Goal: Task Accomplishment & Management: Manage account settings

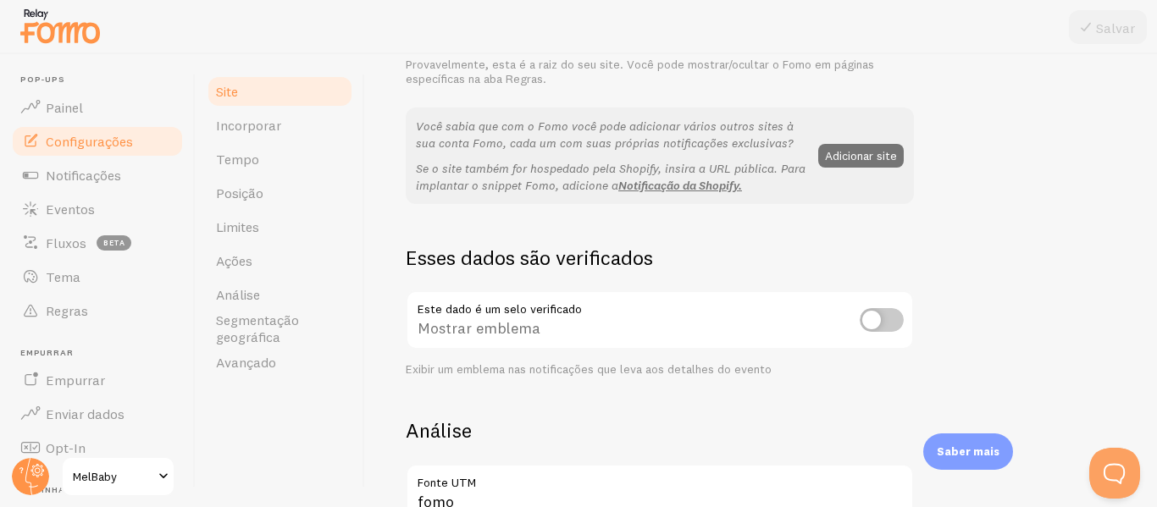
scroll to position [325, 0]
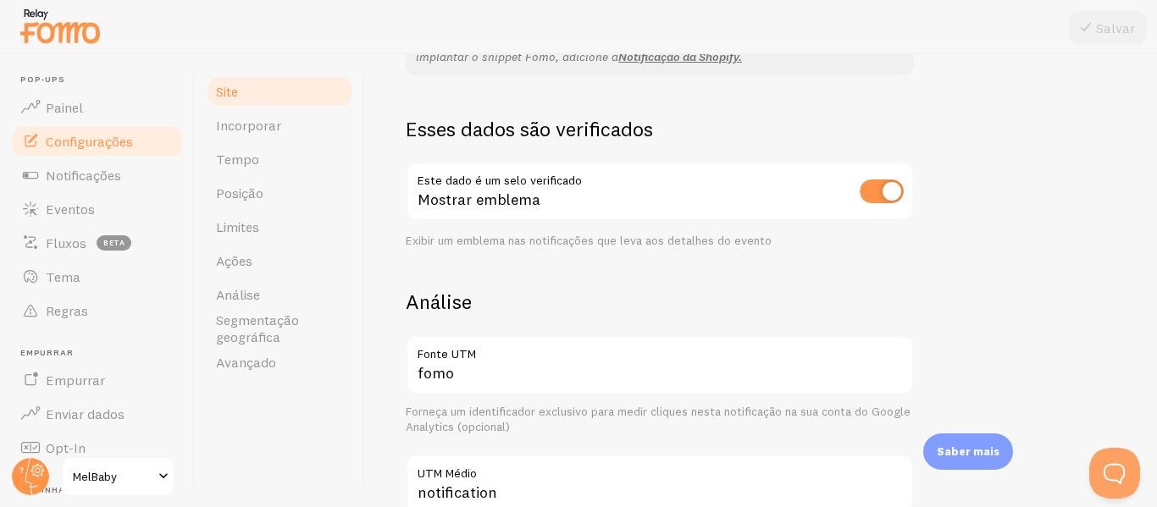
scroll to position [440, 0]
click at [894, 186] on input "checkbox" at bounding box center [882, 192] width 44 height 24
checkbox input "false"
click at [1116, 25] on font "Salvar" at bounding box center [1115, 27] width 39 height 17
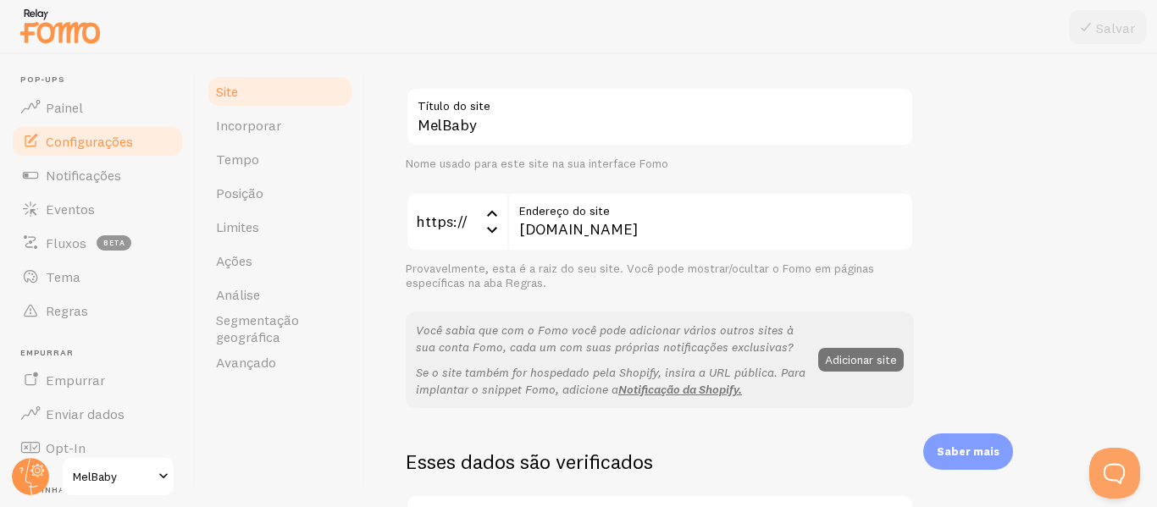
scroll to position [107, 0]
click at [274, 159] on link "Tempo" at bounding box center [280, 159] width 148 height 34
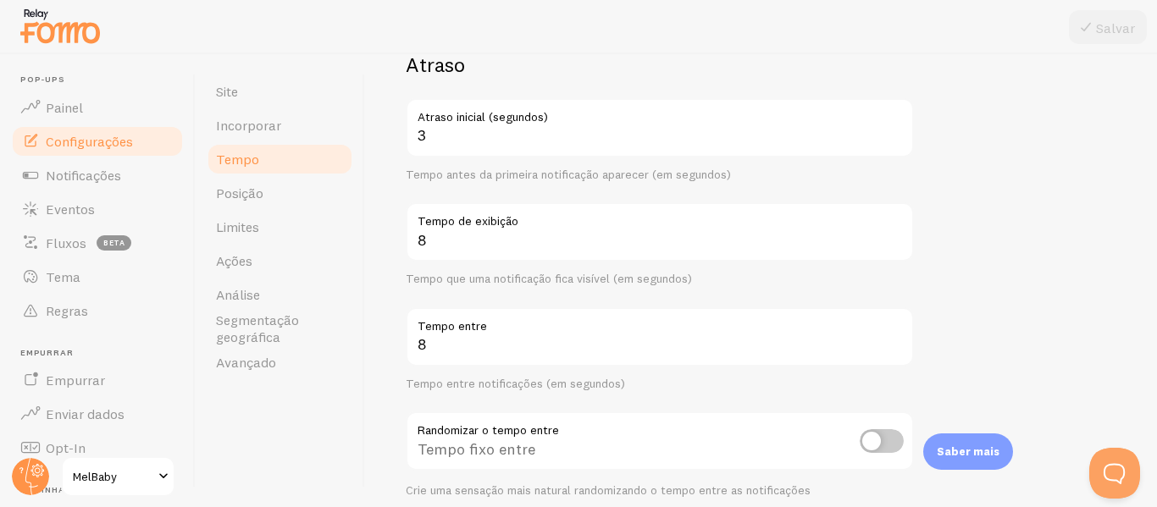
scroll to position [144, 0]
click at [840, 229] on label "Tempo de exibição" at bounding box center [660, 216] width 508 height 29
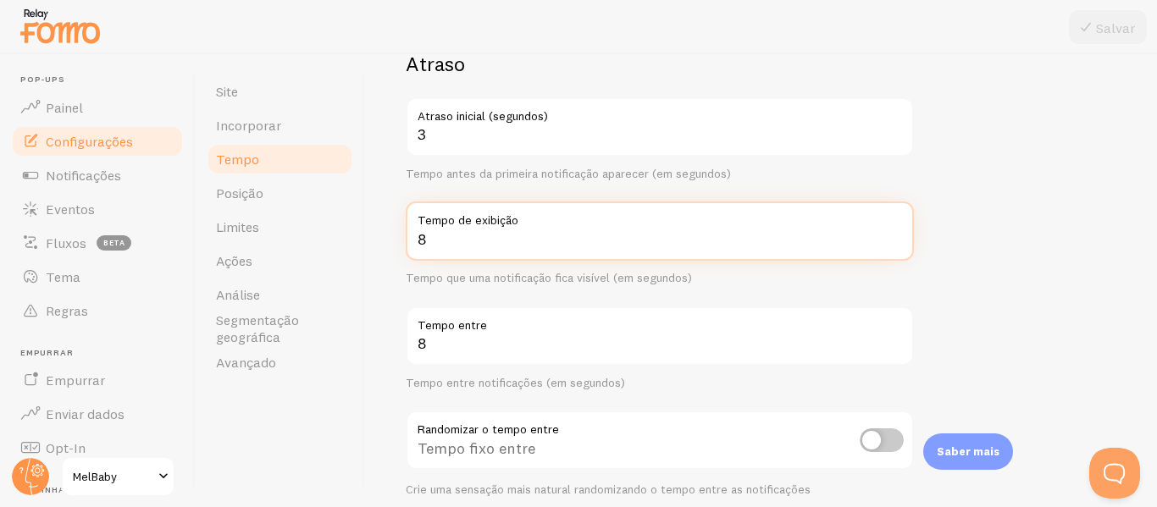
click at [840, 229] on input "8" at bounding box center [660, 231] width 508 height 59
click at [898, 232] on input "9" at bounding box center [660, 231] width 508 height 59
click at [898, 232] on input "10" at bounding box center [660, 231] width 508 height 59
click at [898, 232] on input "11" at bounding box center [660, 231] width 508 height 59
type input "12"
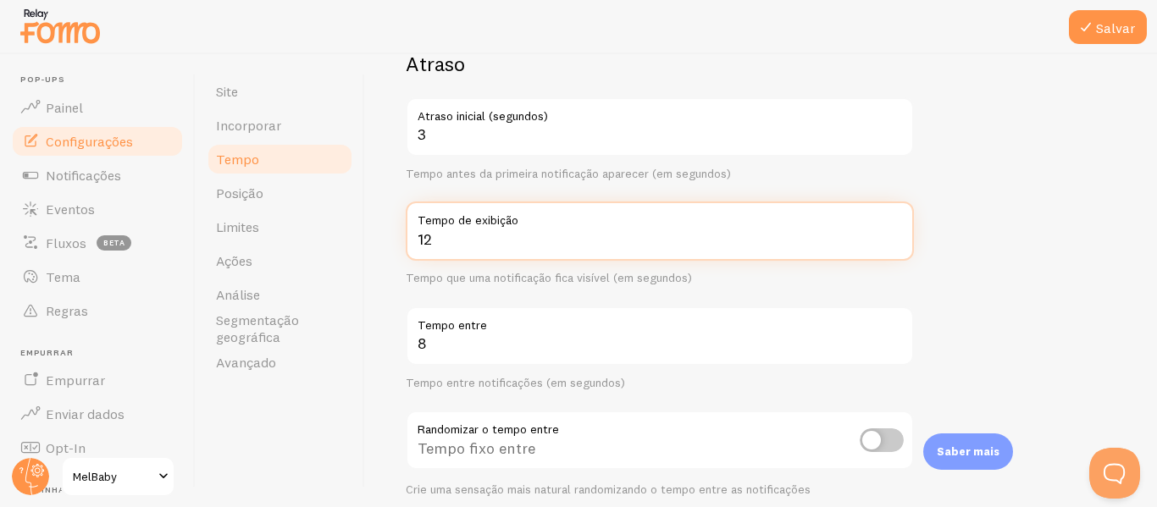
click at [898, 232] on input "12" at bounding box center [660, 231] width 508 height 59
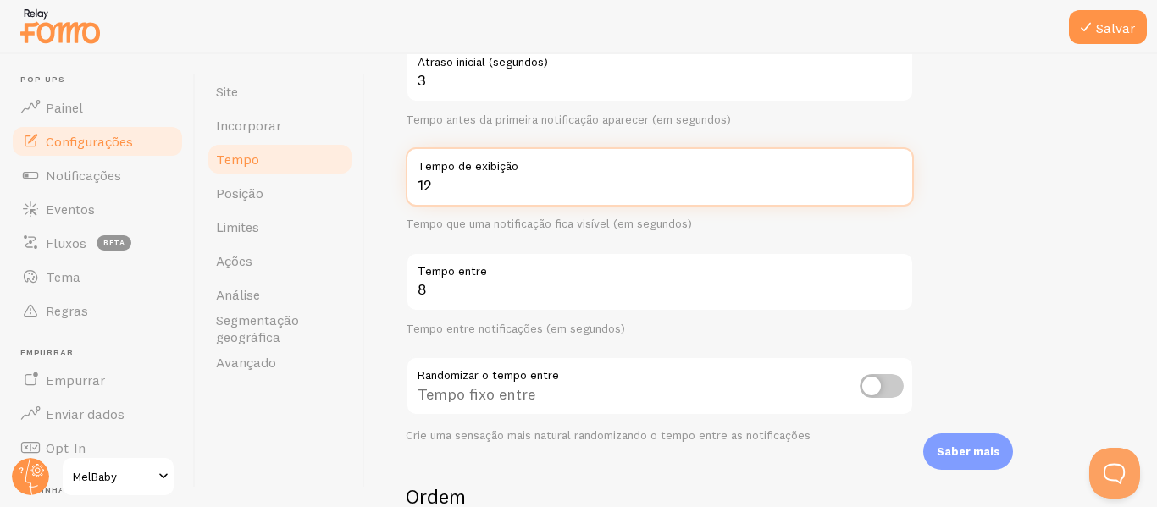
scroll to position [205, 0]
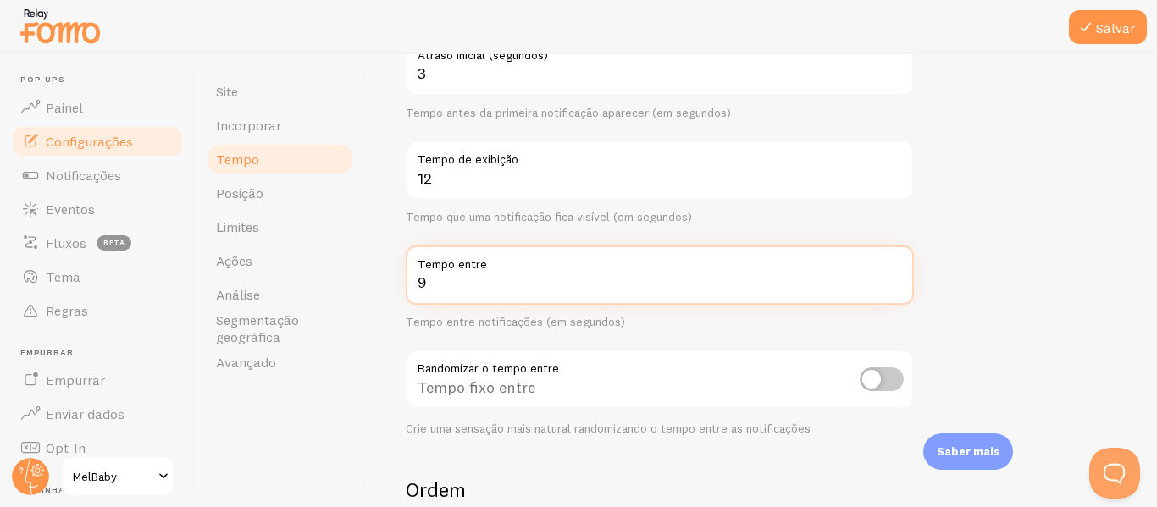
click at [899, 275] on input "9" at bounding box center [660, 275] width 508 height 59
click at [899, 275] on input "10" at bounding box center [660, 275] width 508 height 59
click at [899, 275] on input "11" at bounding box center [660, 275] width 508 height 59
type input "12"
click at [899, 275] on input "12" at bounding box center [660, 275] width 508 height 59
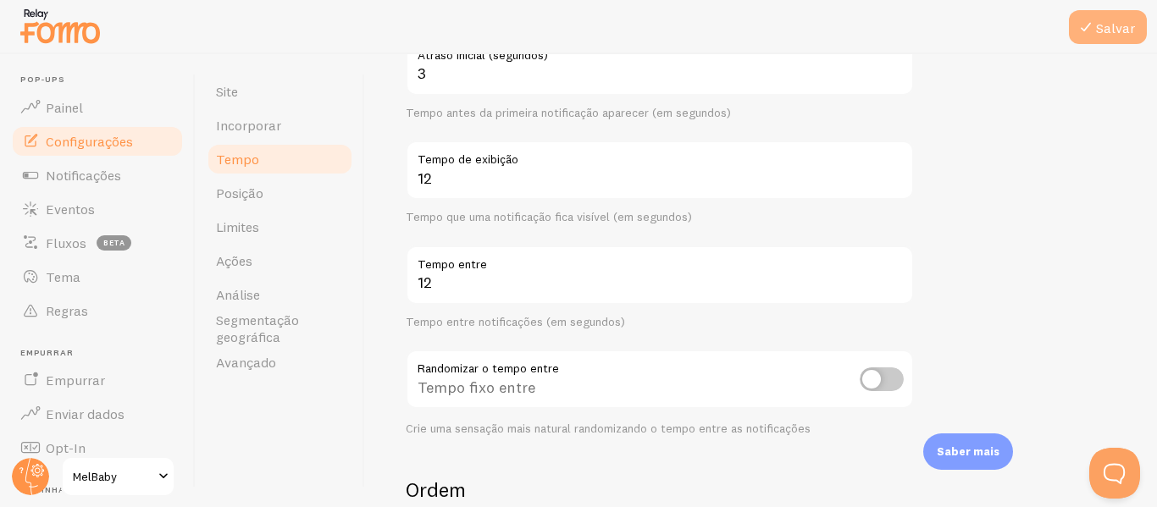
click at [1122, 26] on font "Salvar" at bounding box center [1115, 27] width 39 height 17
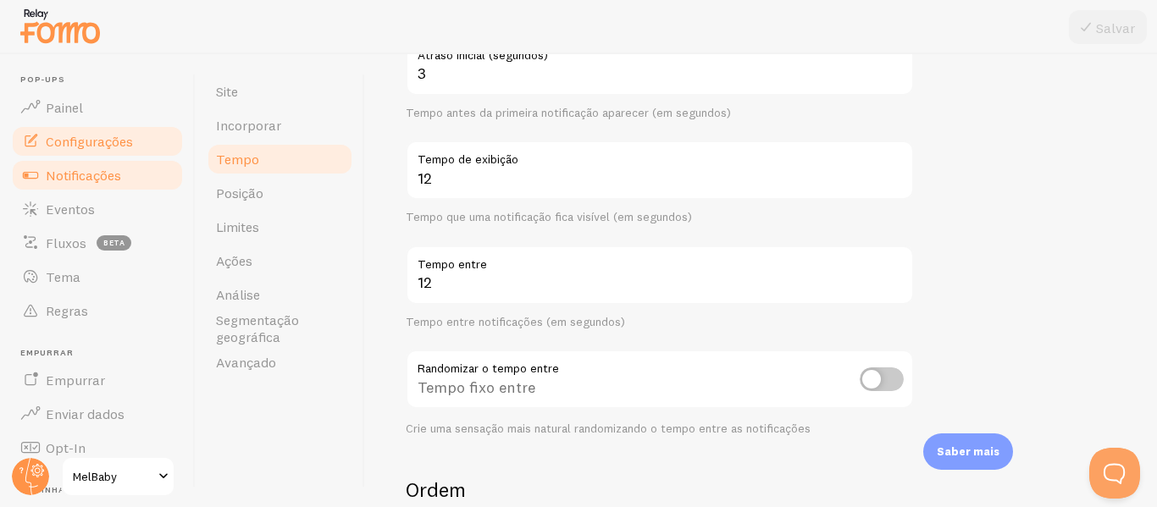
click at [77, 170] on font "Notificações" at bounding box center [83, 175] width 75 height 17
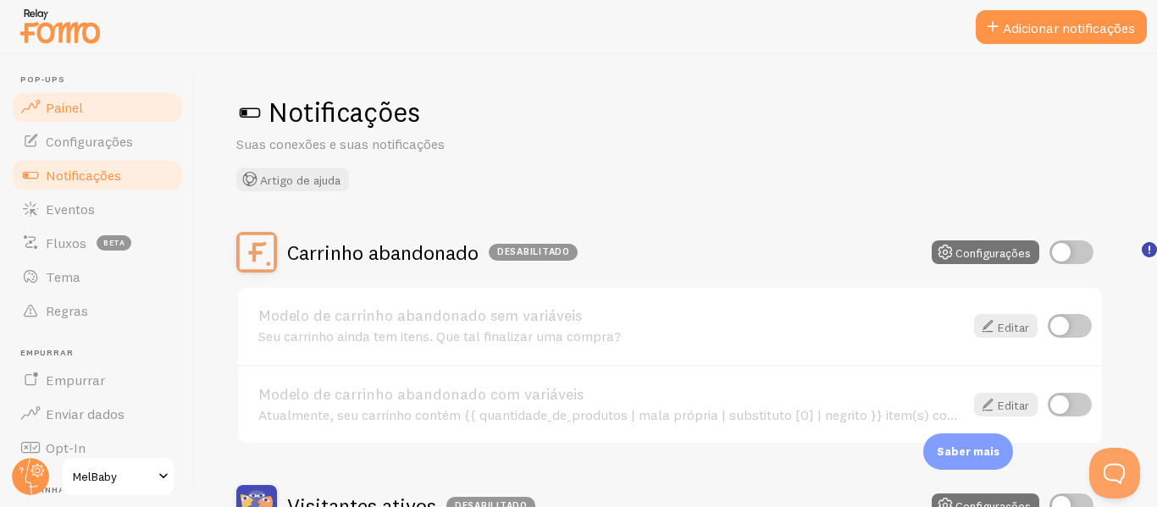
click at [72, 114] on font "Painel" at bounding box center [64, 107] width 37 height 17
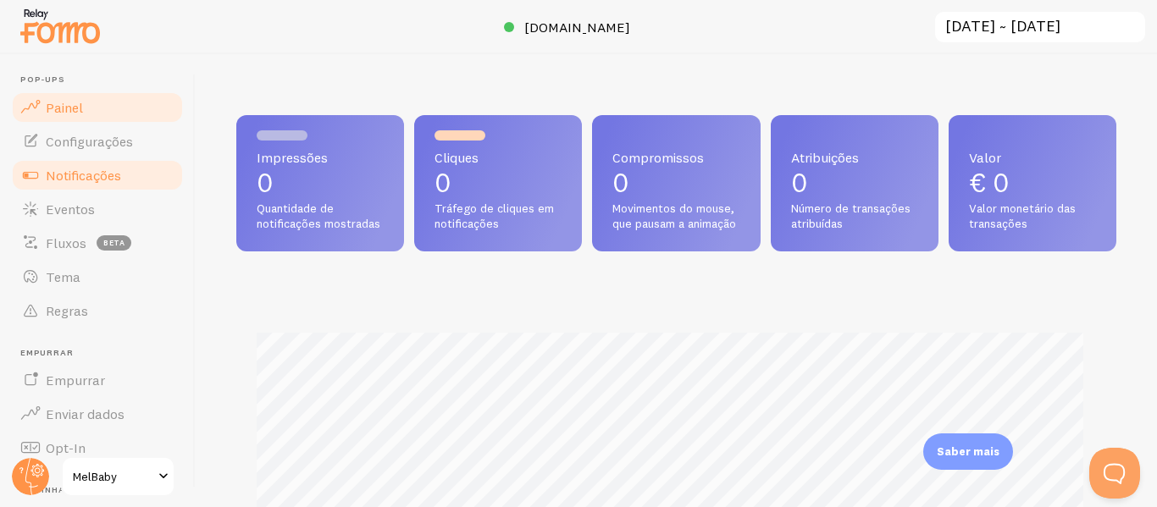
click at [79, 168] on font "Notificações" at bounding box center [83, 175] width 75 height 17
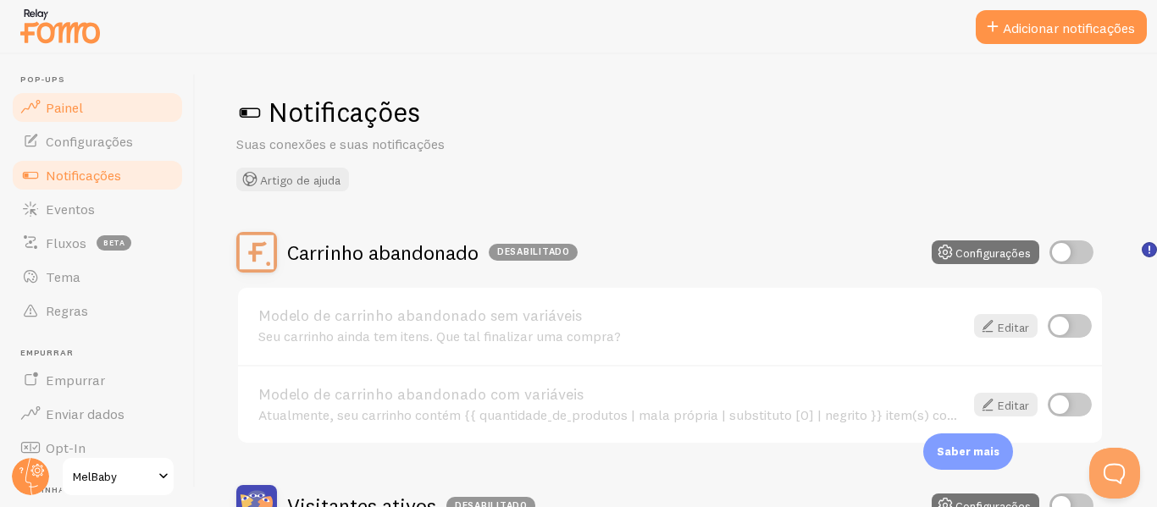
click at [76, 103] on font "Painel" at bounding box center [64, 107] width 37 height 17
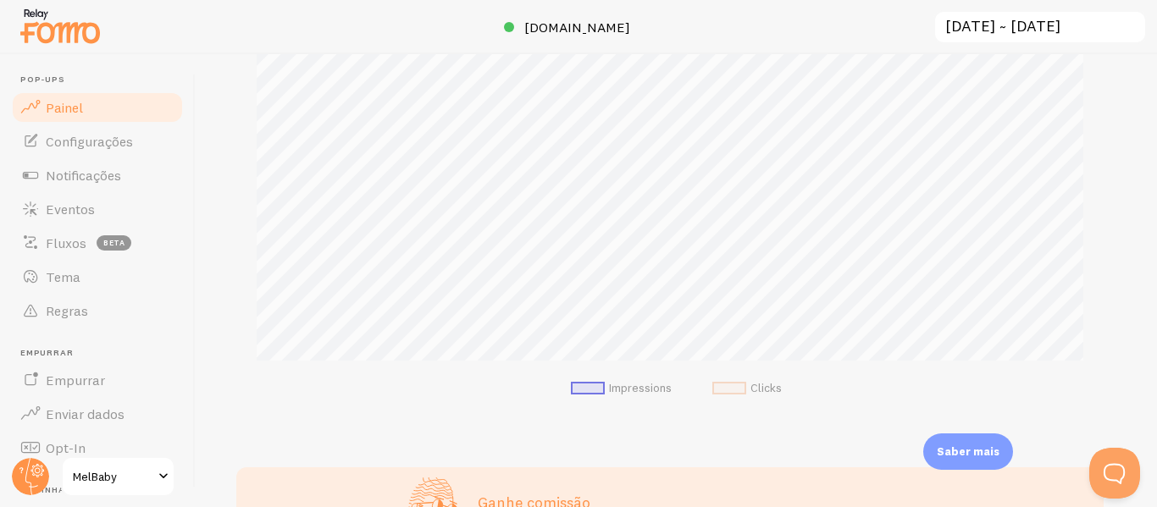
scroll to position [313, 0]
